Goal: Task Accomplishment & Management: Use online tool/utility

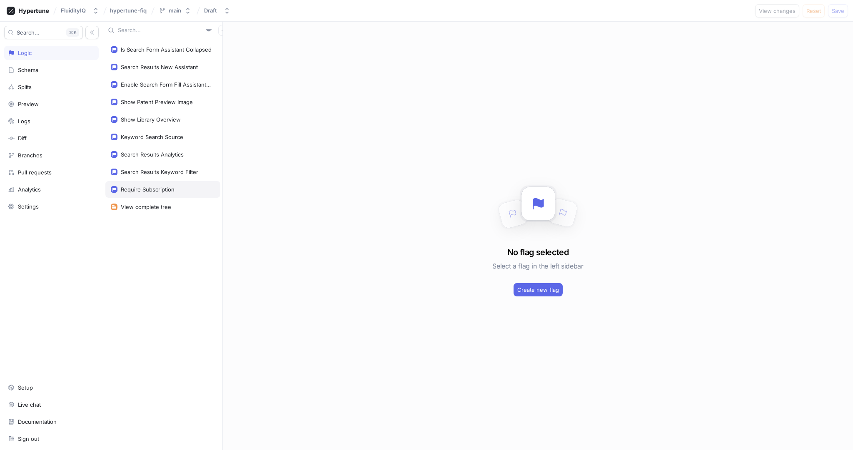
click at [163, 187] on div "Require Subscription" at bounding box center [148, 189] width 54 height 7
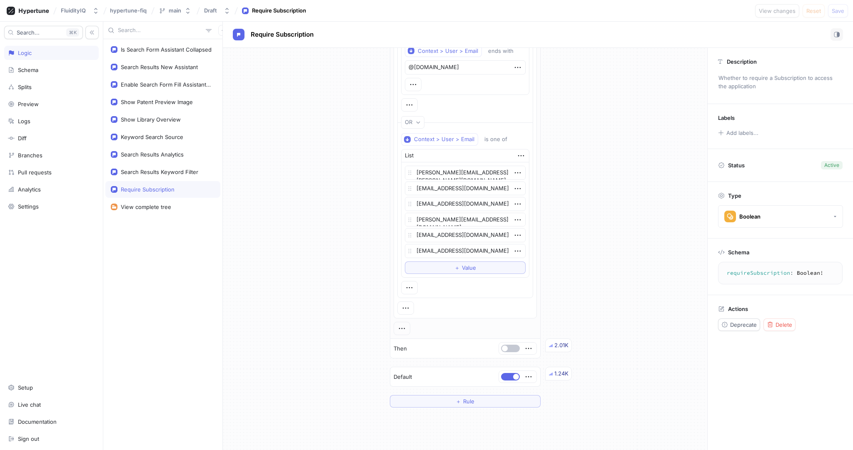
scroll to position [603, 0]
click at [484, 264] on button "＋ Value" at bounding box center [465, 269] width 121 height 12
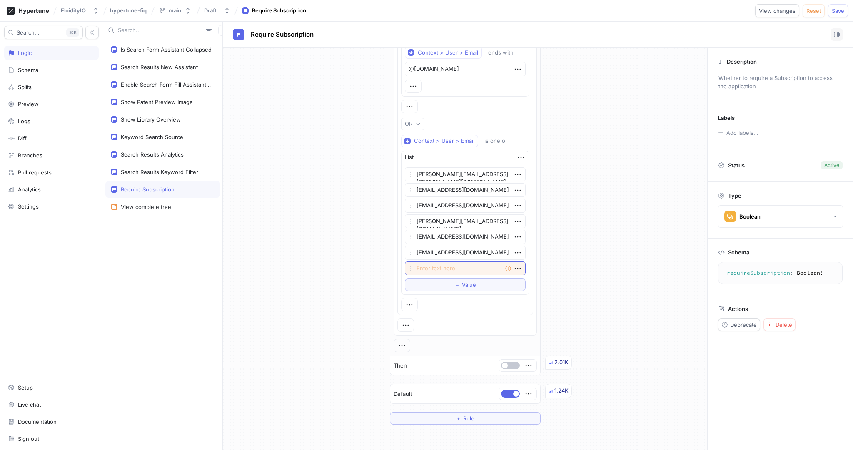
click at [431, 264] on textarea at bounding box center [465, 268] width 121 height 14
type textarea "x"
type textarea "[EMAIL_ADDRESS][DOMAIN_NAME]"
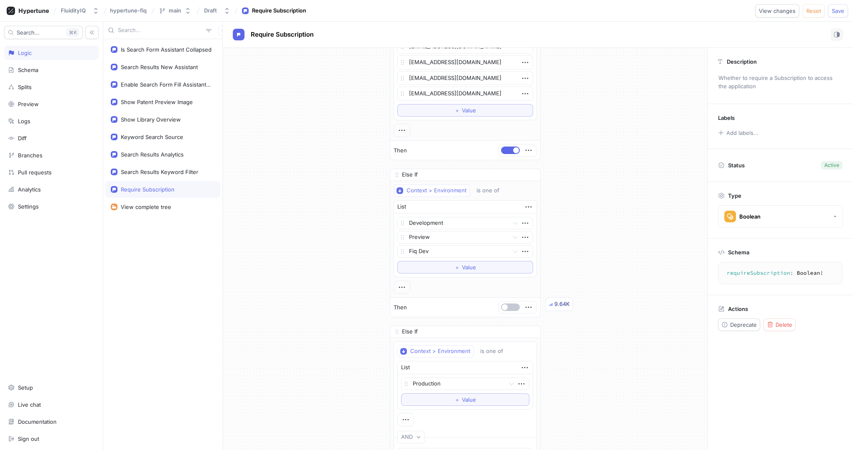
scroll to position [0, 0]
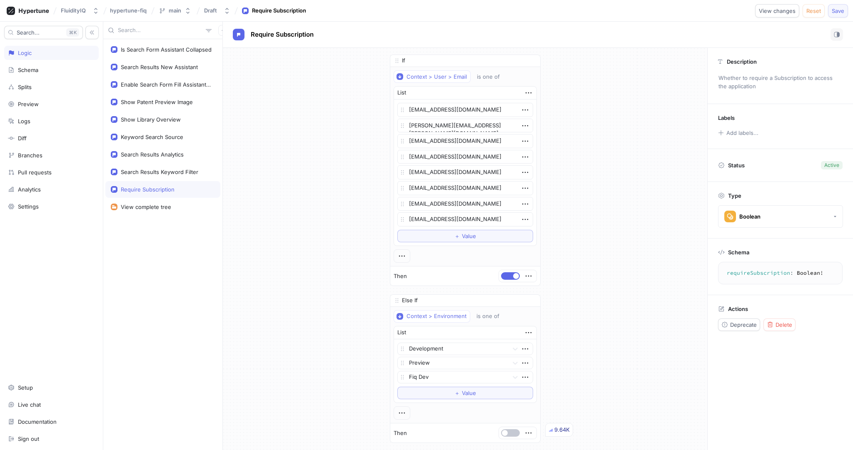
click at [839, 10] on span "Save" at bounding box center [837, 10] width 12 height 5
type textarea "x"
